Goal: Information Seeking & Learning: Learn about a topic

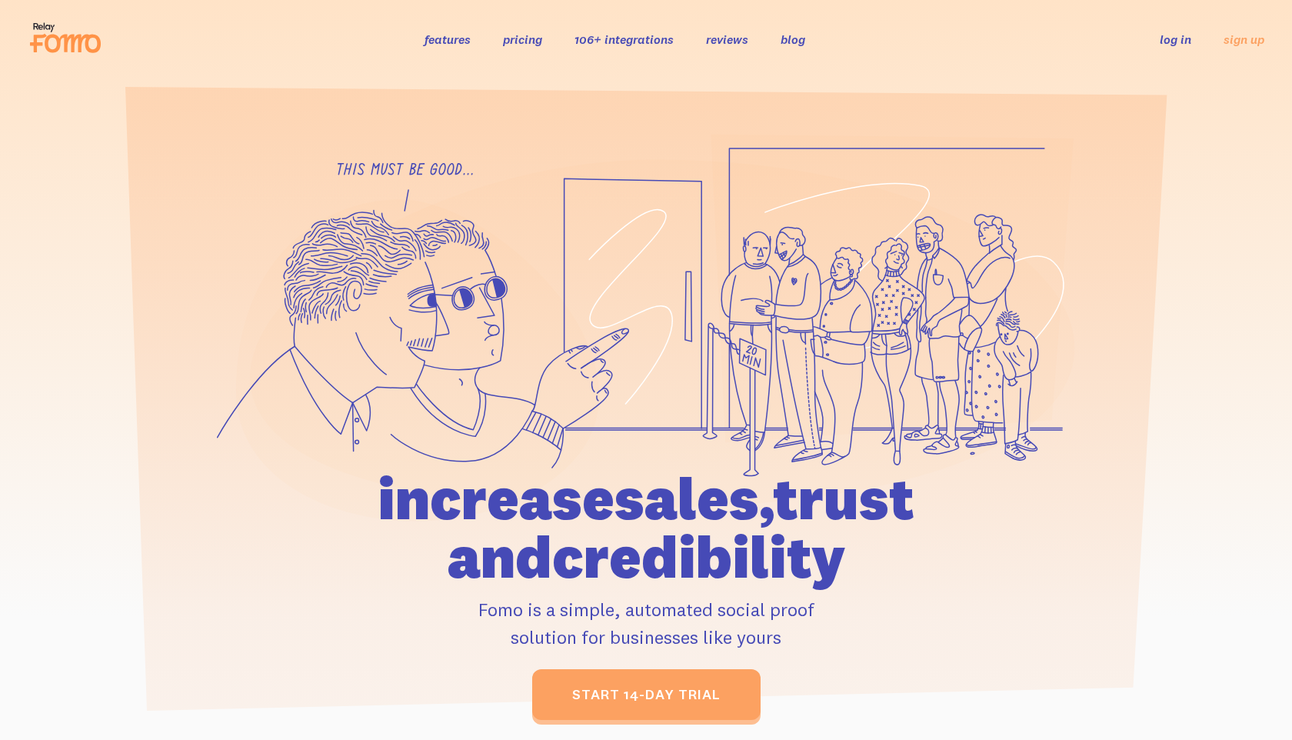
click at [512, 32] on li "pricing" at bounding box center [522, 39] width 39 height 18
click at [512, 36] on link "pricing" at bounding box center [522, 39] width 39 height 15
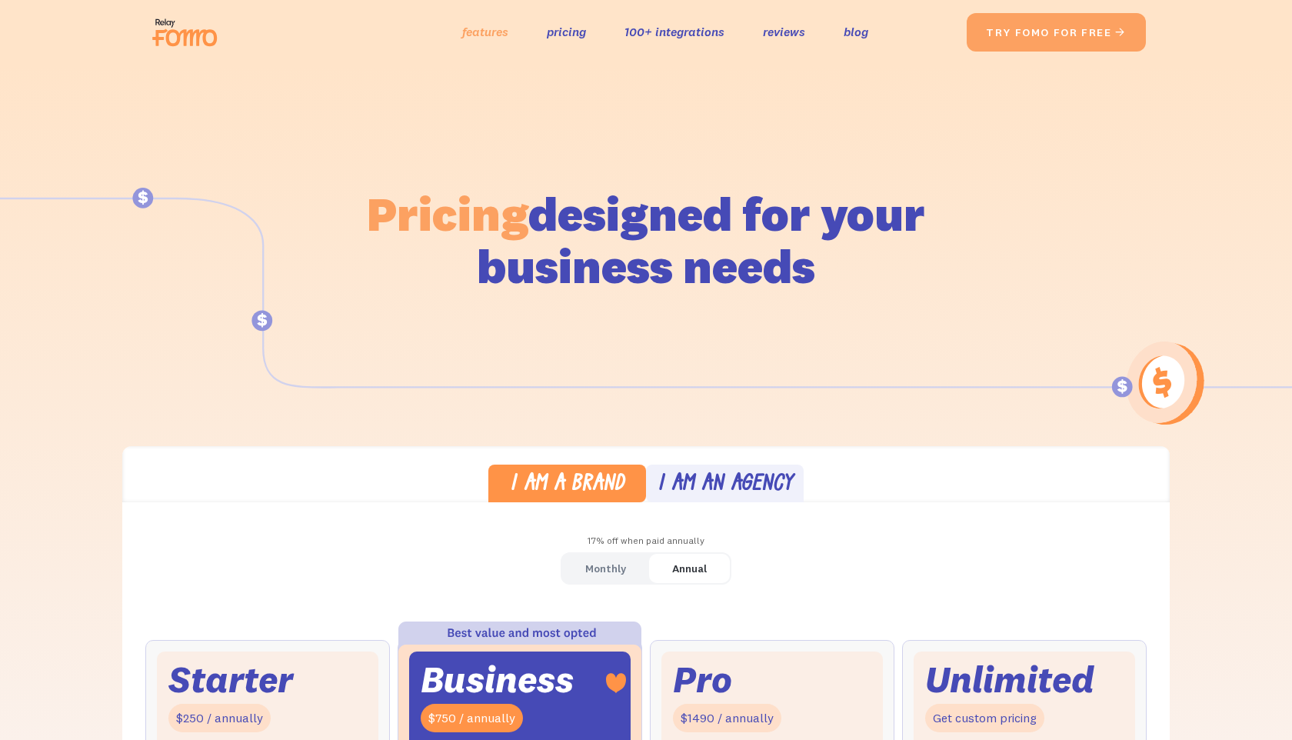
click at [485, 28] on link "features" at bounding box center [485, 32] width 46 height 22
